Goal: Information Seeking & Learning: Find specific page/section

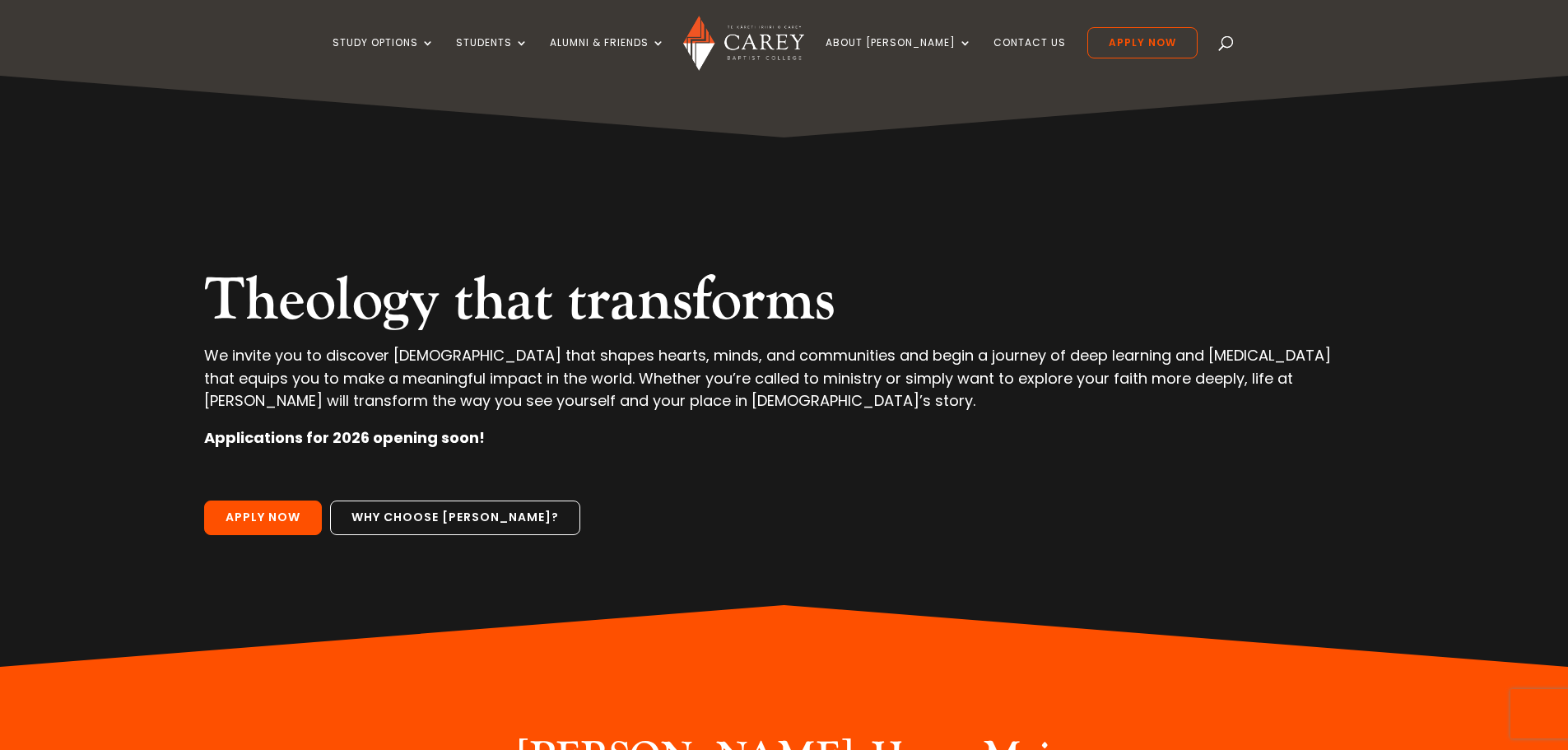
click at [1189, 50] on div "Study Options Certificate in [DEMOGRAPHIC_DATA] Leadership (Micro-credential) N…" at bounding box center [783, 38] width 1517 height 76
click at [1226, 46] on span at bounding box center [1226, 46] width 0 height 0
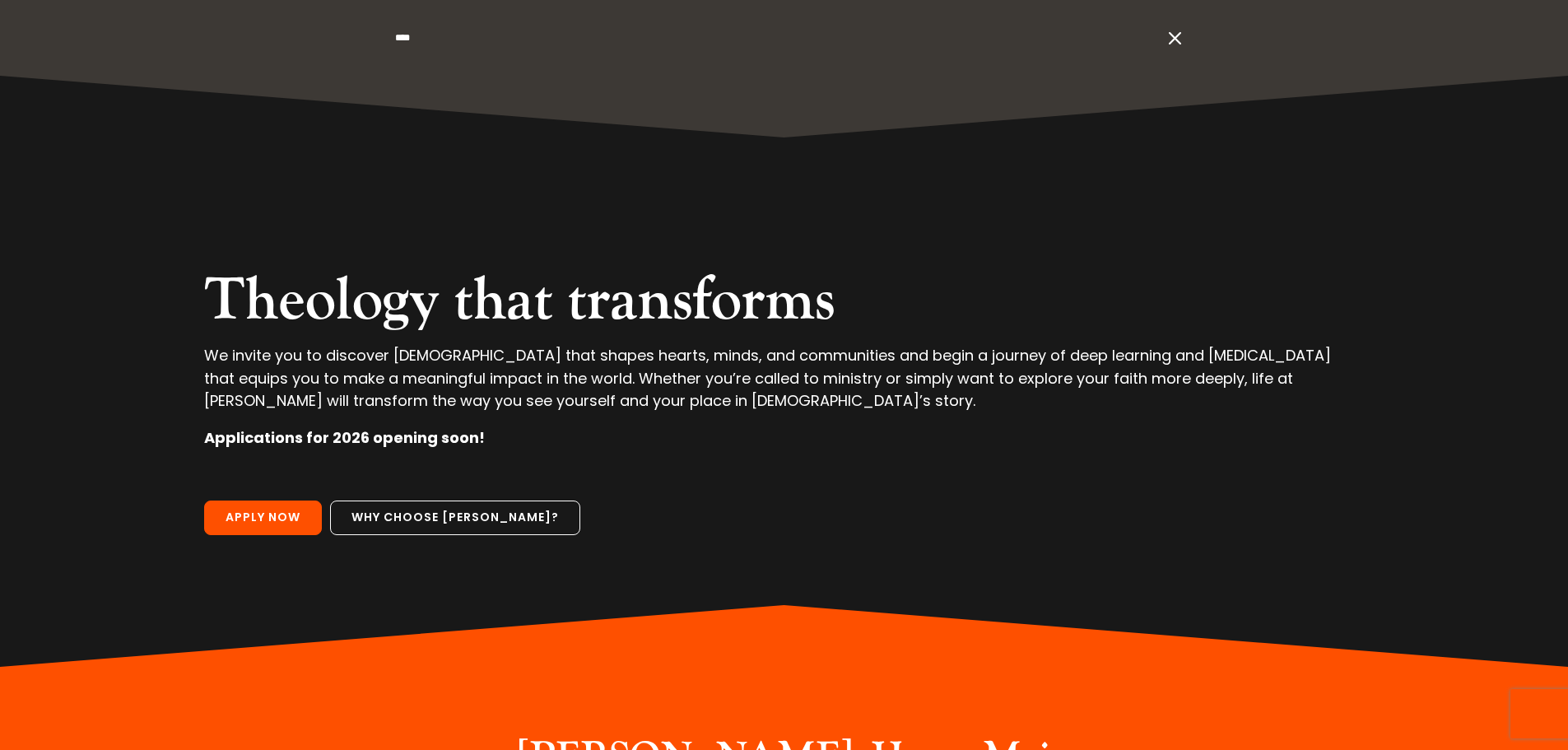
type input "****"
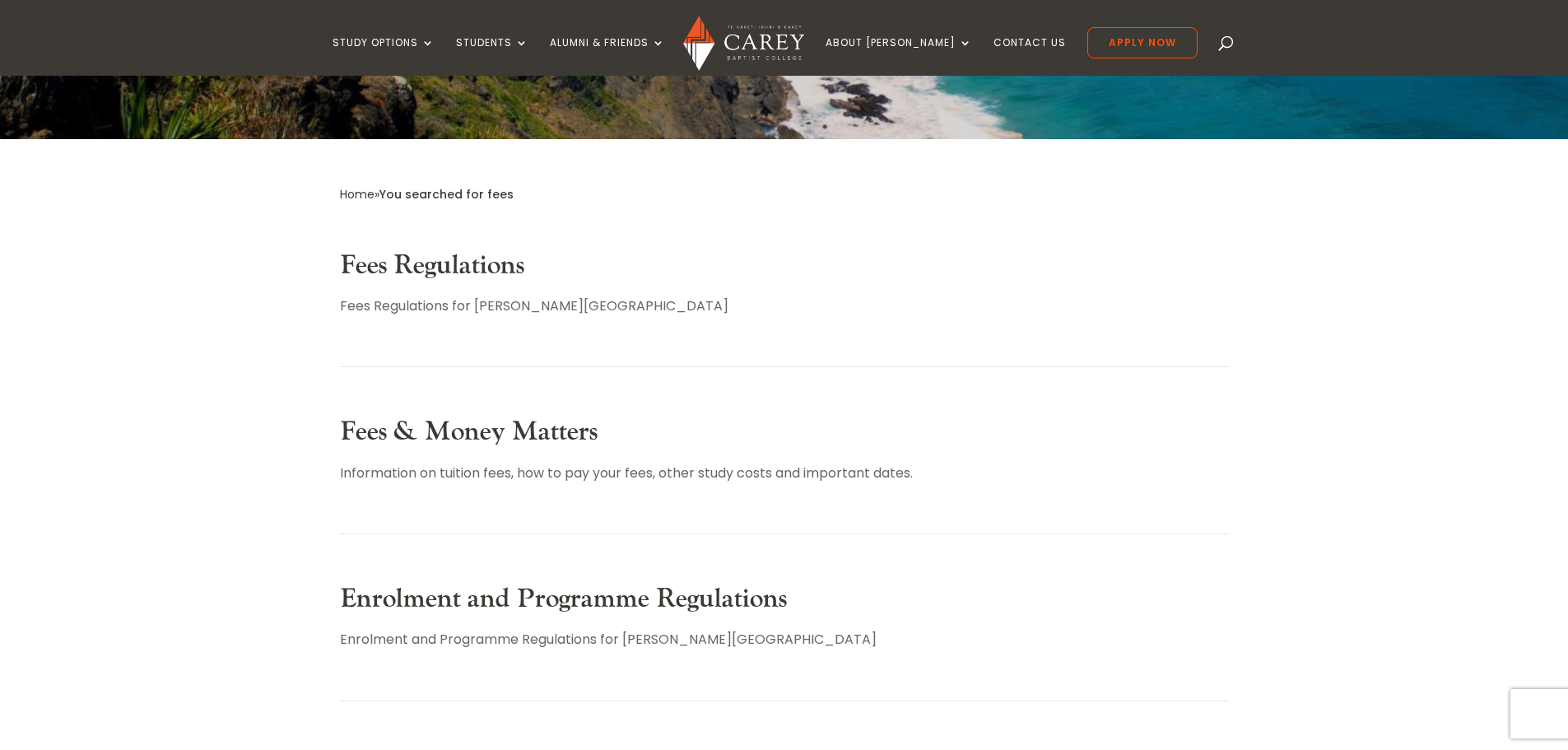
scroll to position [330, 0]
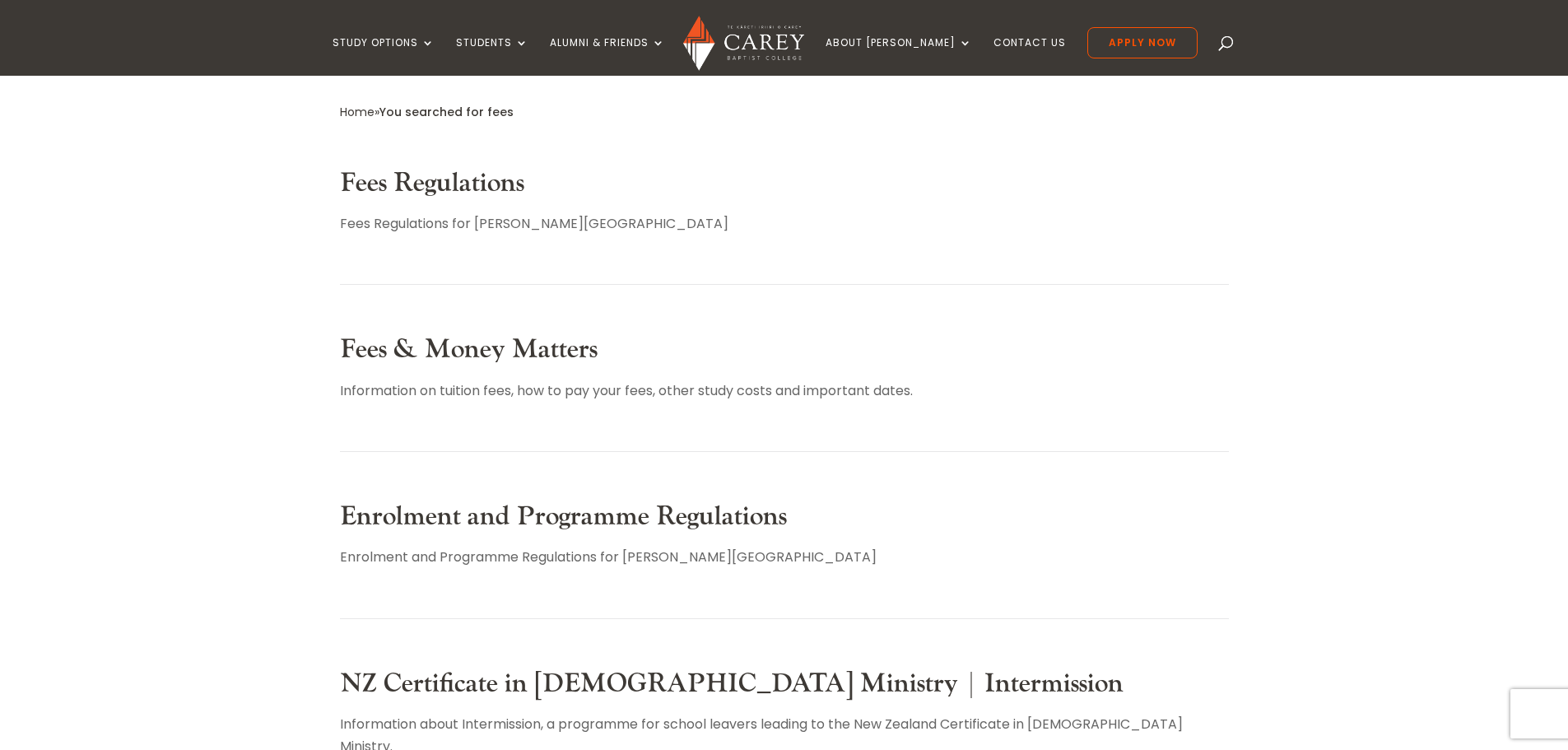
click at [554, 352] on link "Fees & Money Matters" at bounding box center [468, 349] width 258 height 34
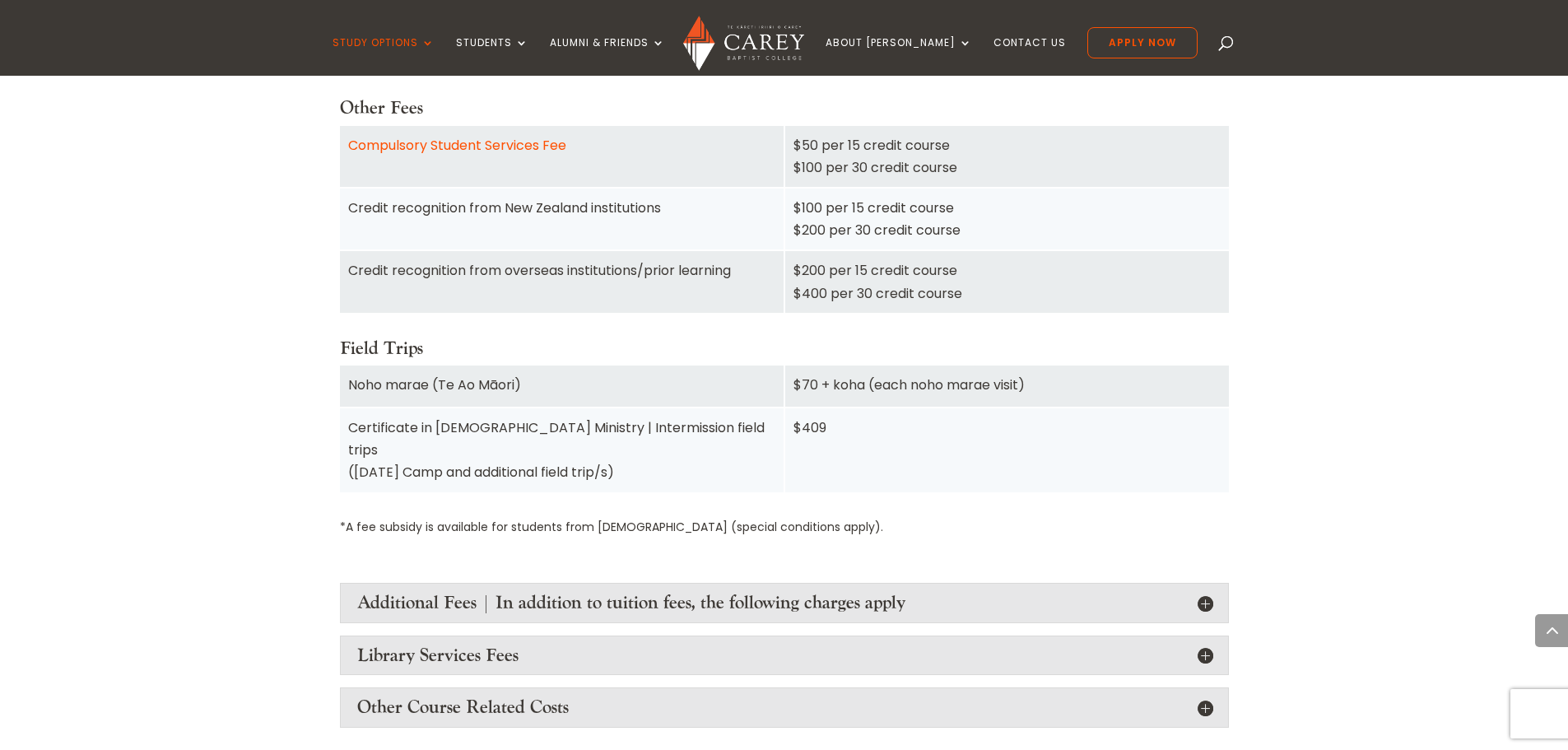
scroll to position [1729, 0]
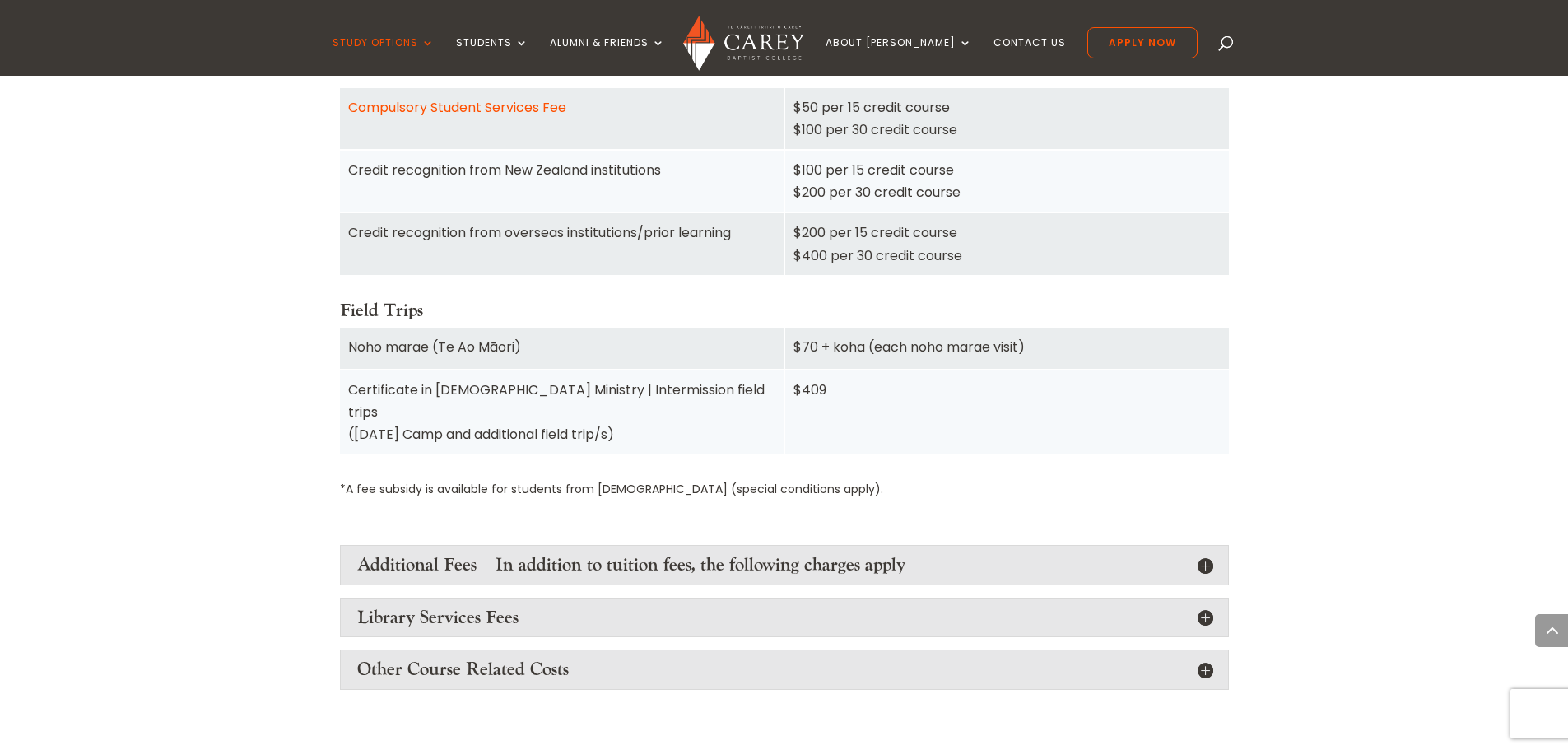
click at [1205, 554] on h4 "Additional Fees | In addition to tuition fees, the following charges apply" at bounding box center [784, 564] width 854 height 21
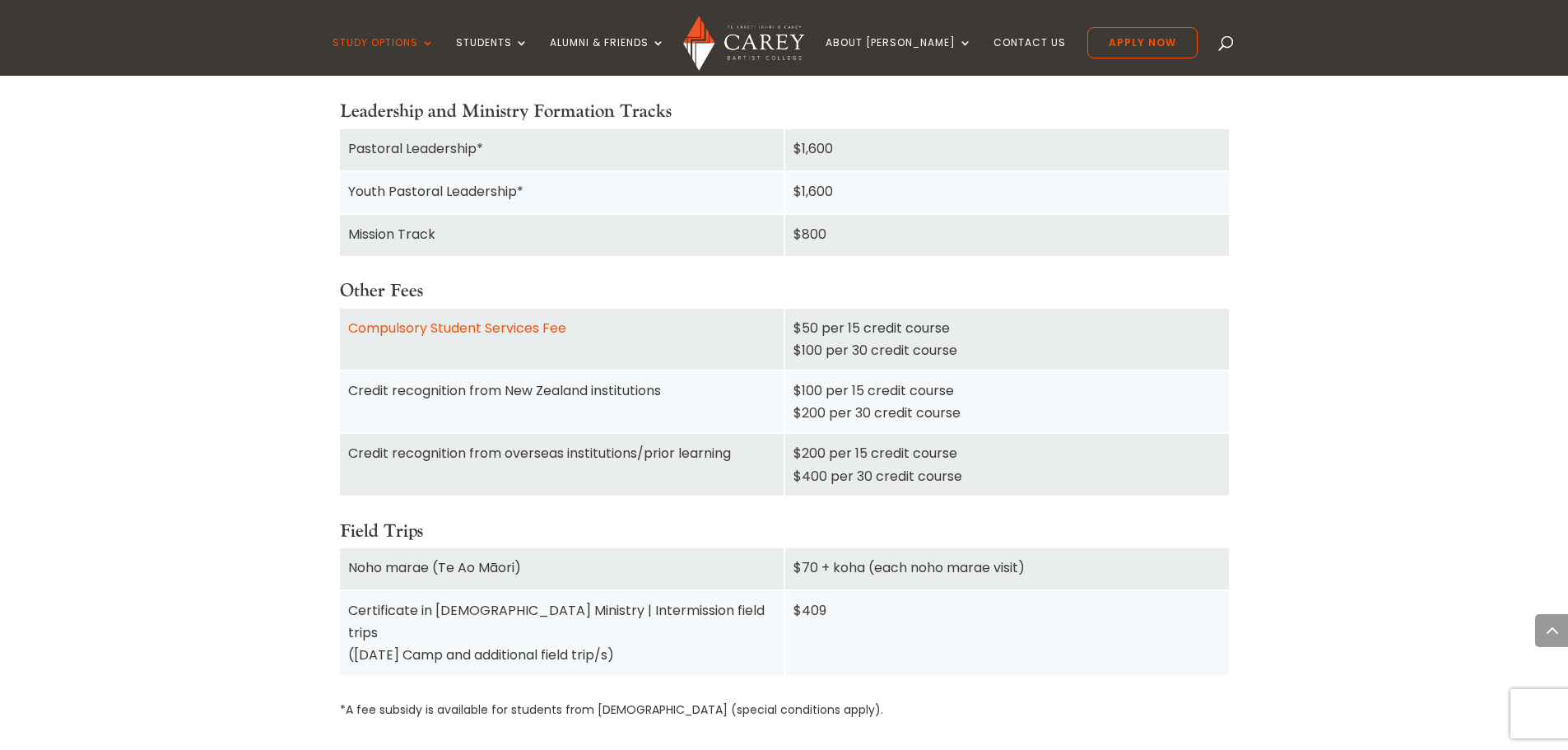
scroll to position [1482, 0]
